Goal: Register for event/course

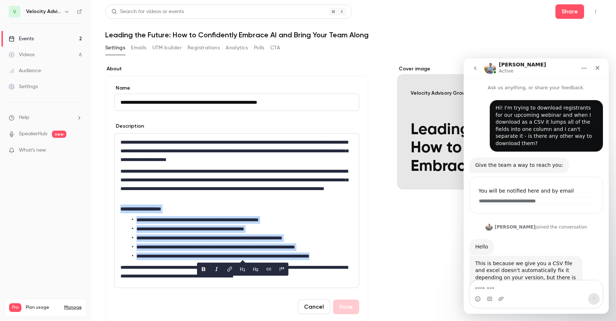
scroll to position [524, 0]
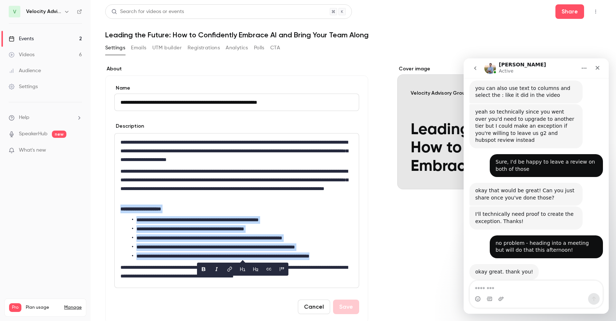
click at [46, 42] on link "Events 2" at bounding box center [45, 39] width 91 height 16
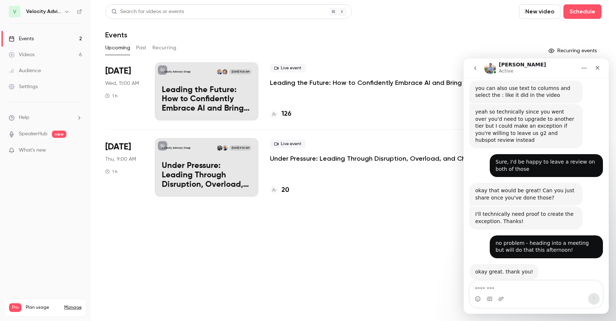
click at [310, 160] on p "Under Pressure: Leading Through Disruption, Overload, and Change" at bounding box center [376, 158] width 212 height 9
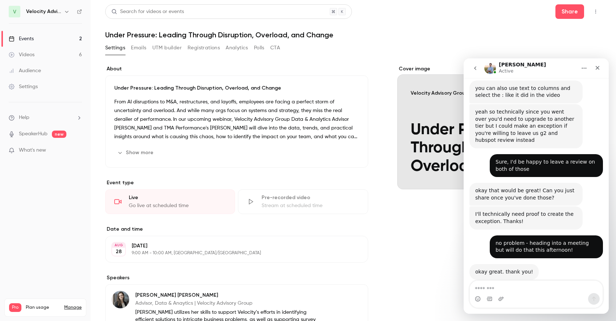
click at [152, 154] on button "Show more" at bounding box center [136, 153] width 44 height 12
